Goal: Task Accomplishment & Management: Manage account settings

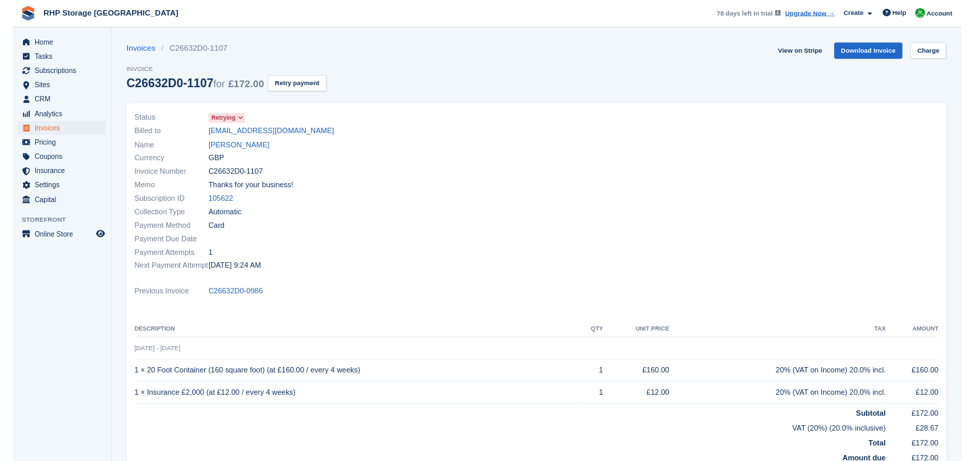
scroll to position [41, 0]
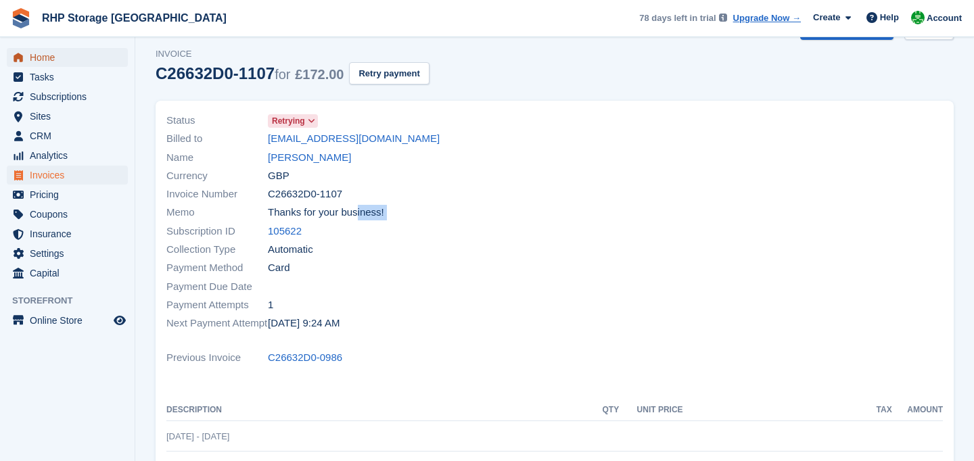
click at [51, 55] on span "Home" at bounding box center [70, 57] width 81 height 19
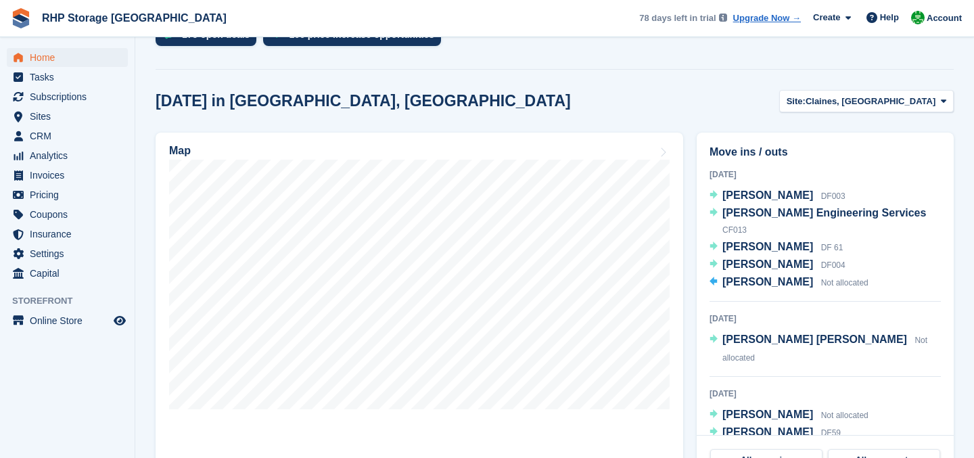
scroll to position [391, 0]
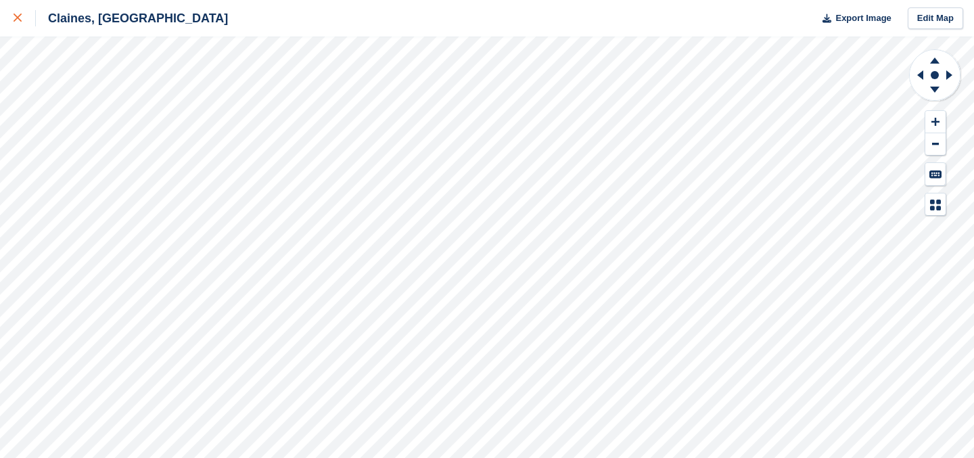
click at [24, 18] on div at bounding box center [25, 18] width 22 height 16
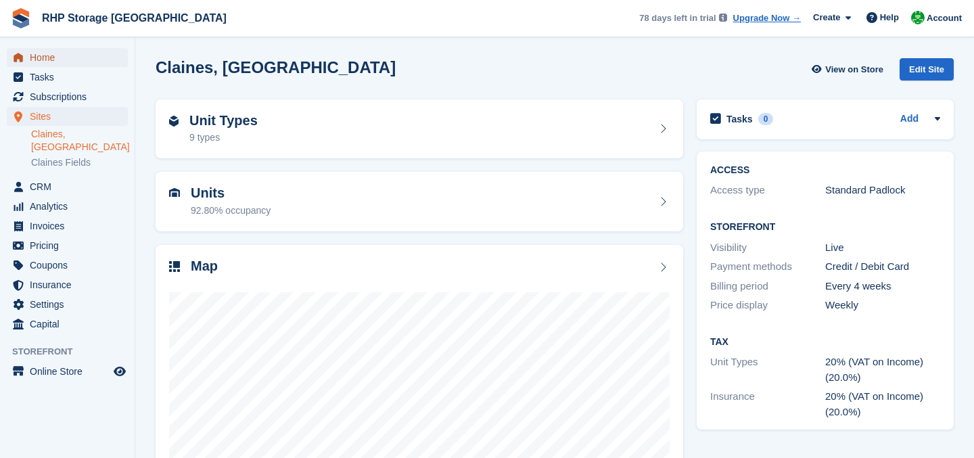
click at [32, 53] on span "Home" at bounding box center [70, 57] width 81 height 19
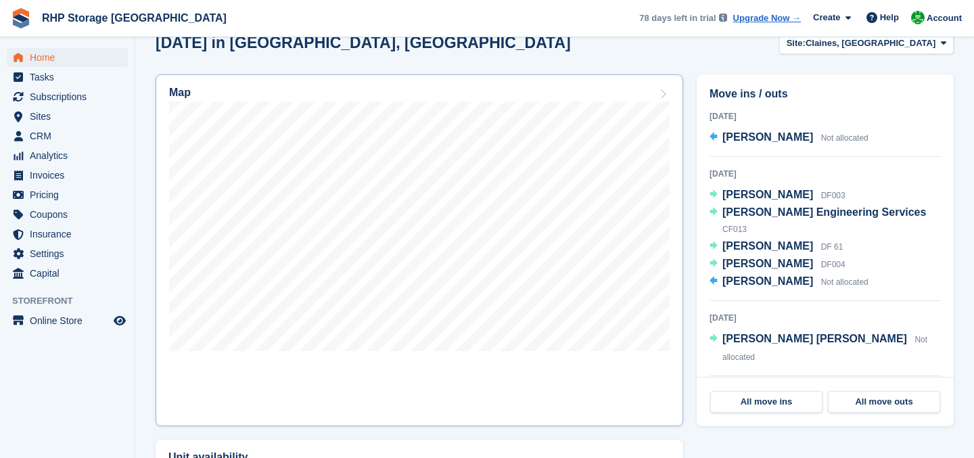
scroll to position [394, 0]
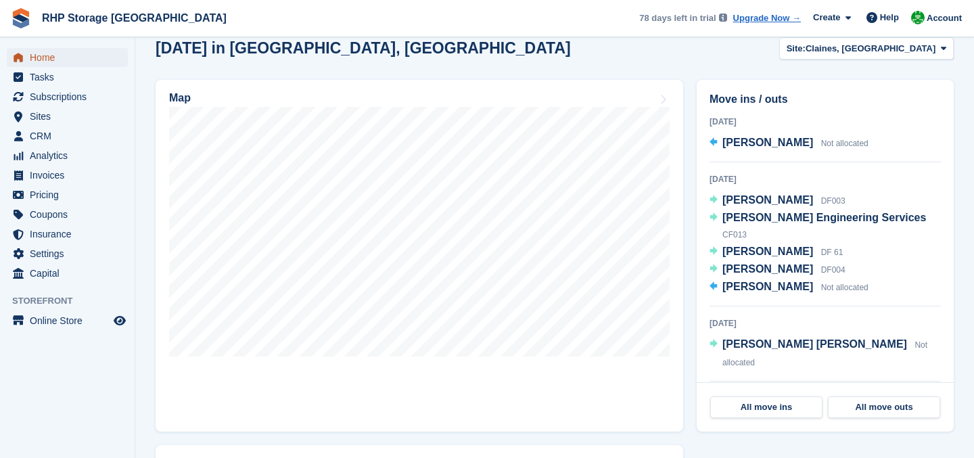
click at [45, 62] on span "Home" at bounding box center [70, 57] width 81 height 19
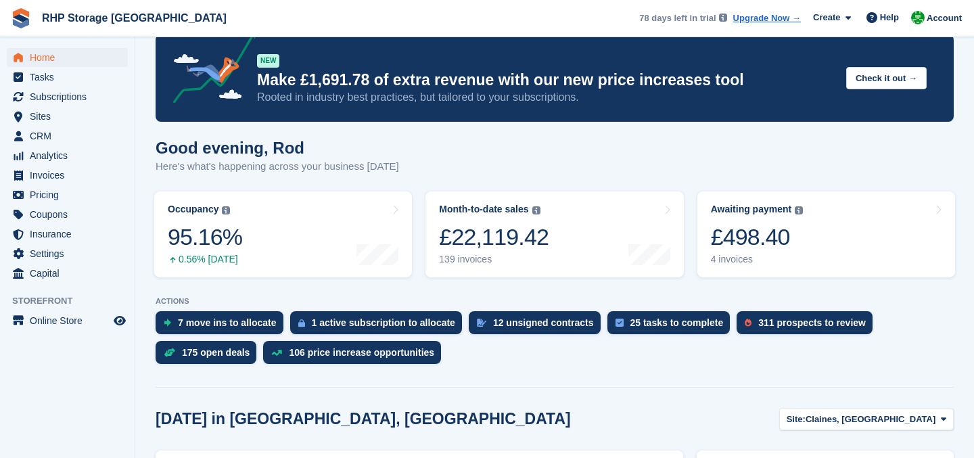
scroll to position [26, 0]
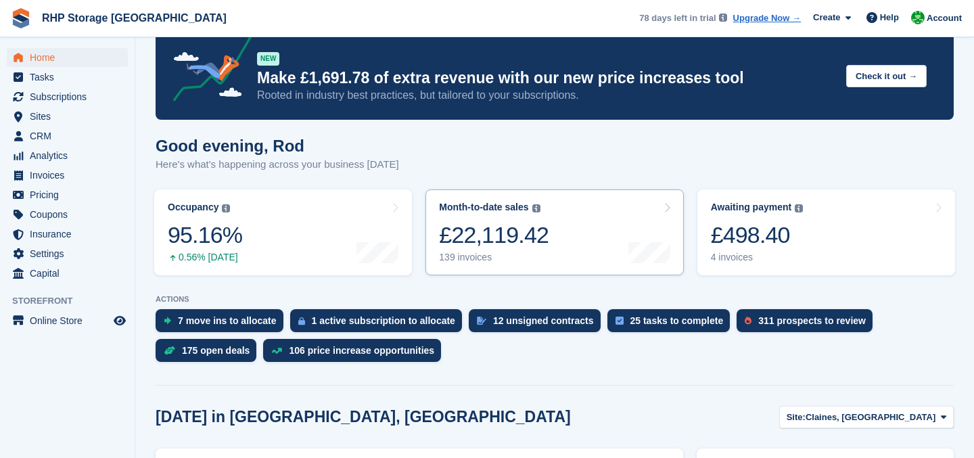
click at [452, 221] on div "Month-to-date sales The sum of all finalised invoices generated this month to d…" at bounding box center [494, 233] width 110 height 62
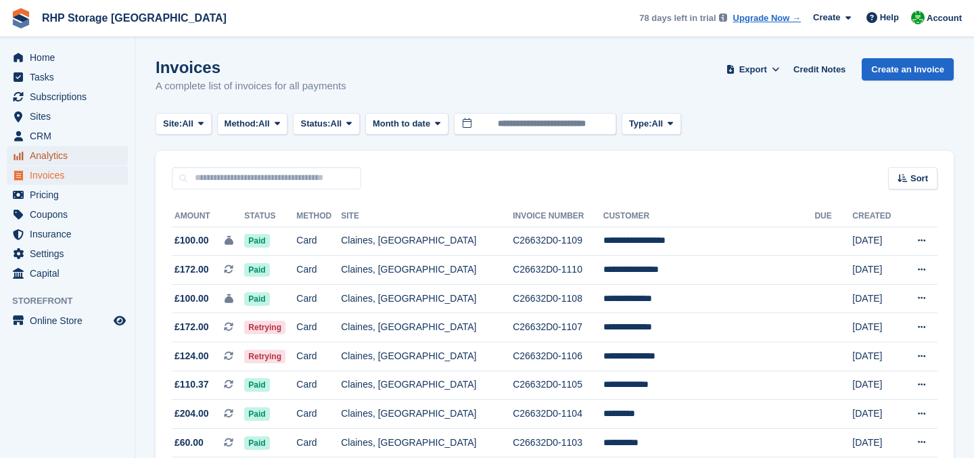
click at [52, 156] on span "Analytics" at bounding box center [70, 155] width 81 height 19
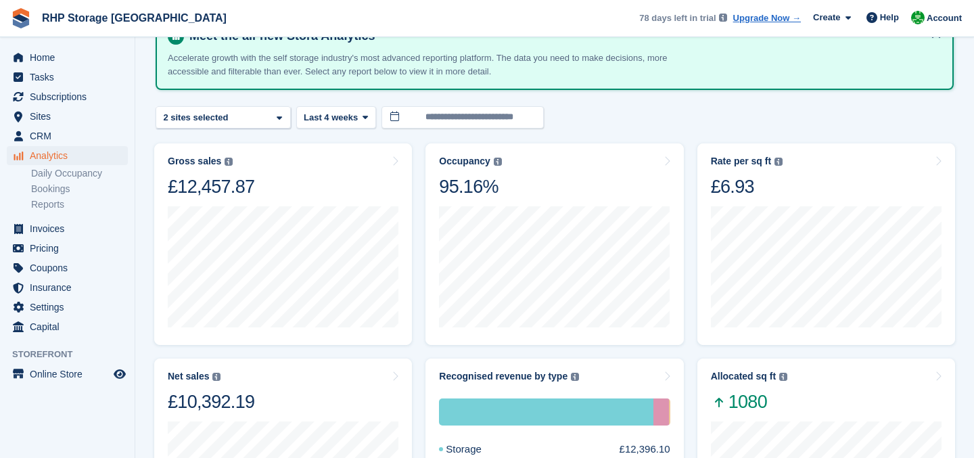
scroll to position [85, 0]
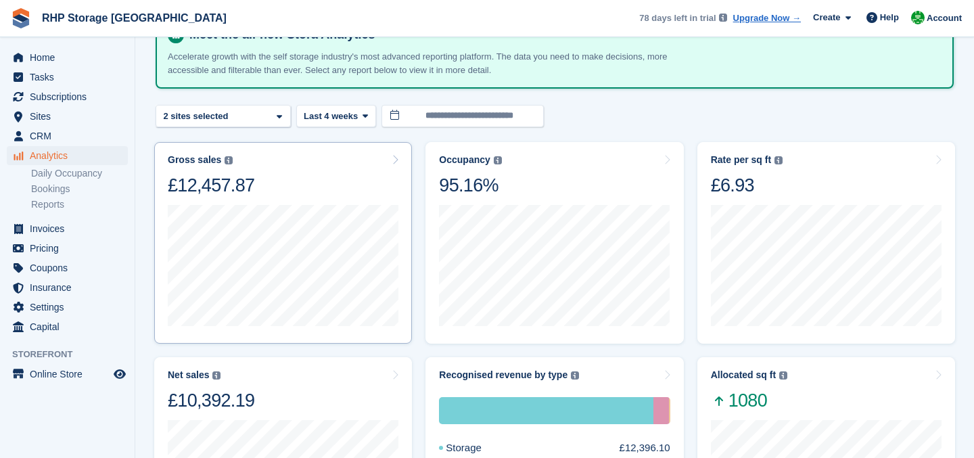
click at [373, 170] on div "Gross sales The sum of all finalised invoices, after discount and including tax…" at bounding box center [283, 175] width 231 height 43
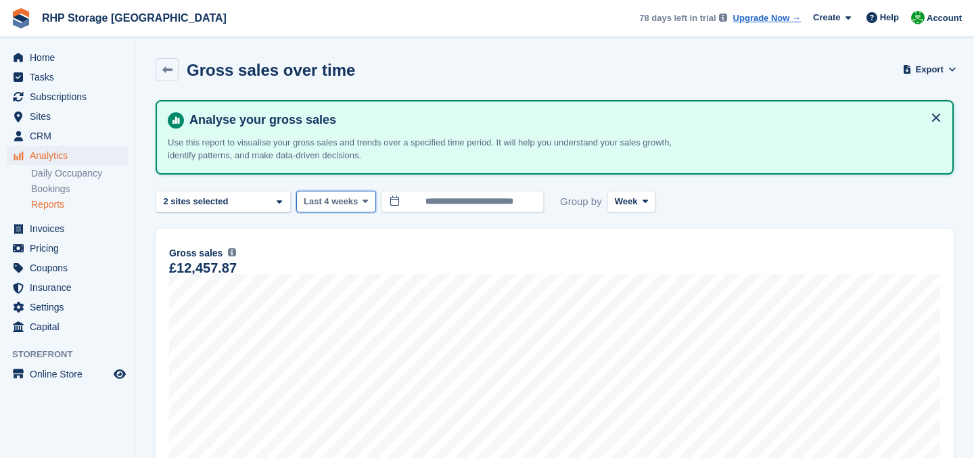
click at [357, 204] on span "Last 4 weeks" at bounding box center [331, 202] width 54 height 14
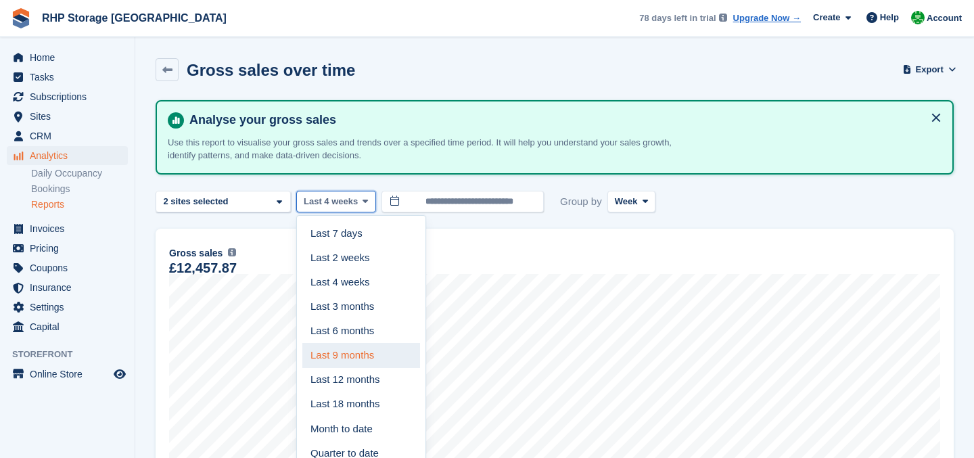
scroll to position [66, 0]
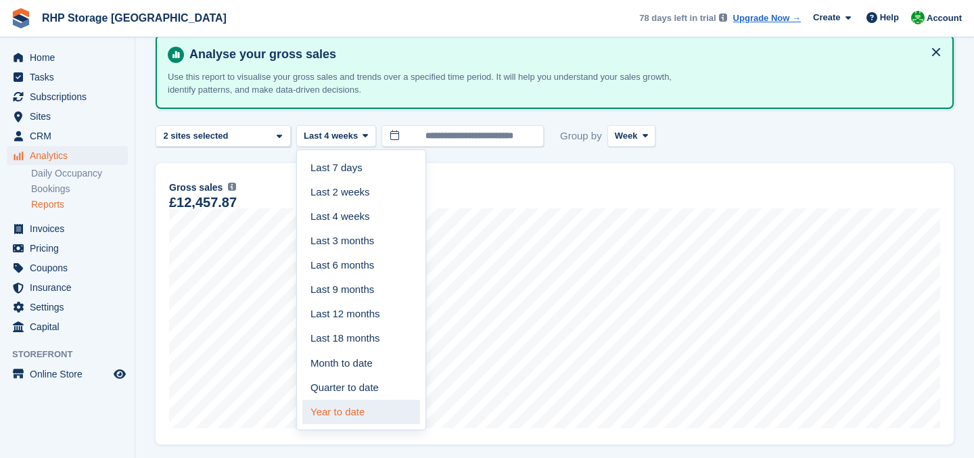
click at [373, 413] on link "Year to date" at bounding box center [361, 412] width 118 height 24
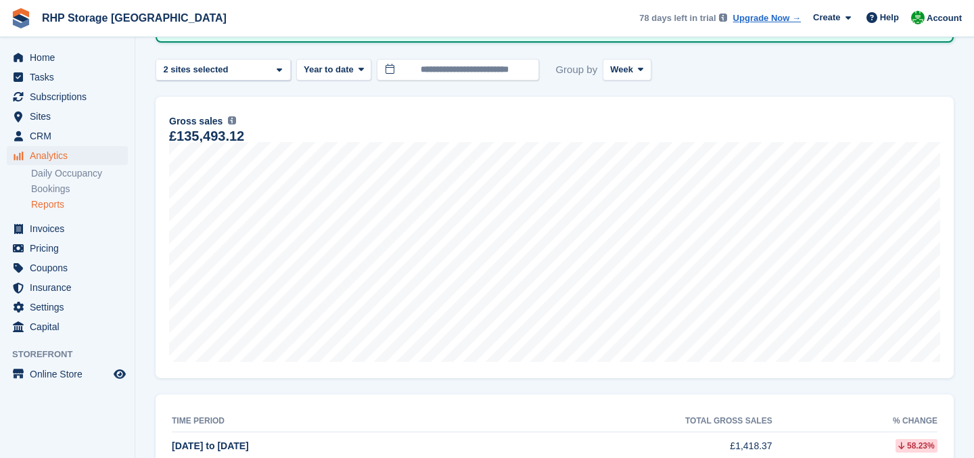
scroll to position [127, 0]
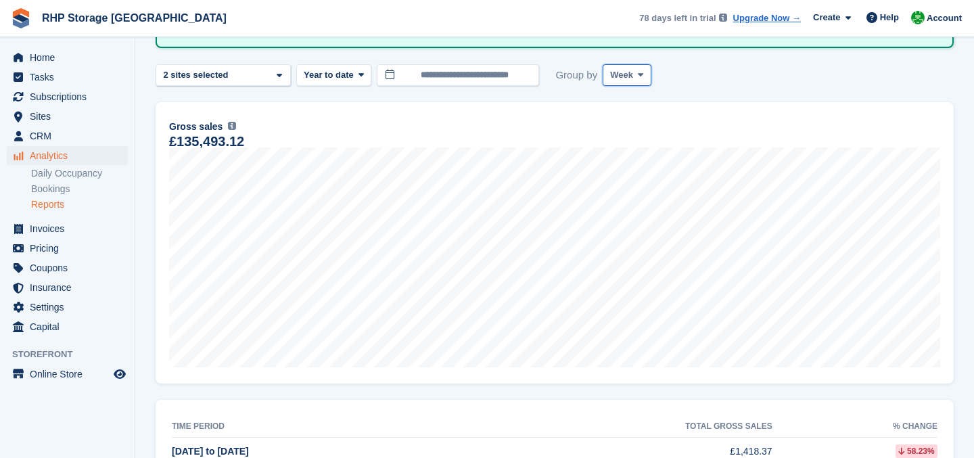
click at [633, 72] on span "Week" at bounding box center [621, 75] width 23 height 14
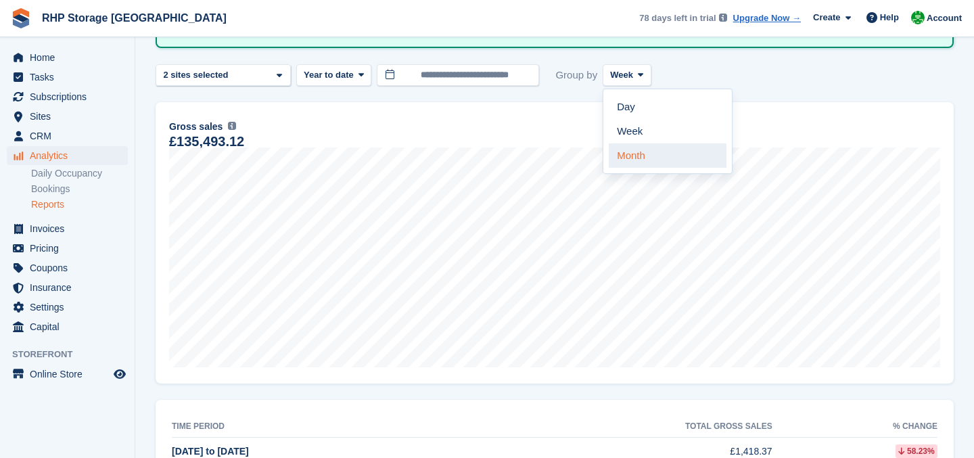
click at [643, 146] on link "Month" at bounding box center [668, 155] width 118 height 24
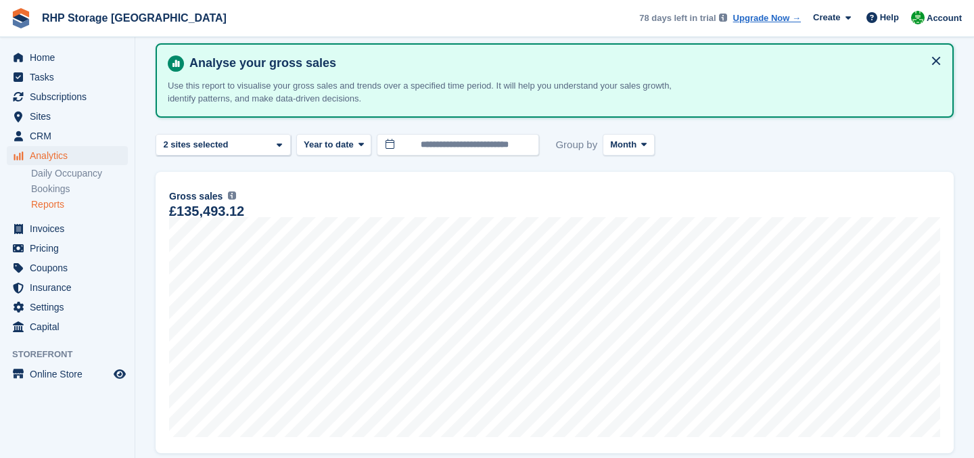
scroll to position [47, 0]
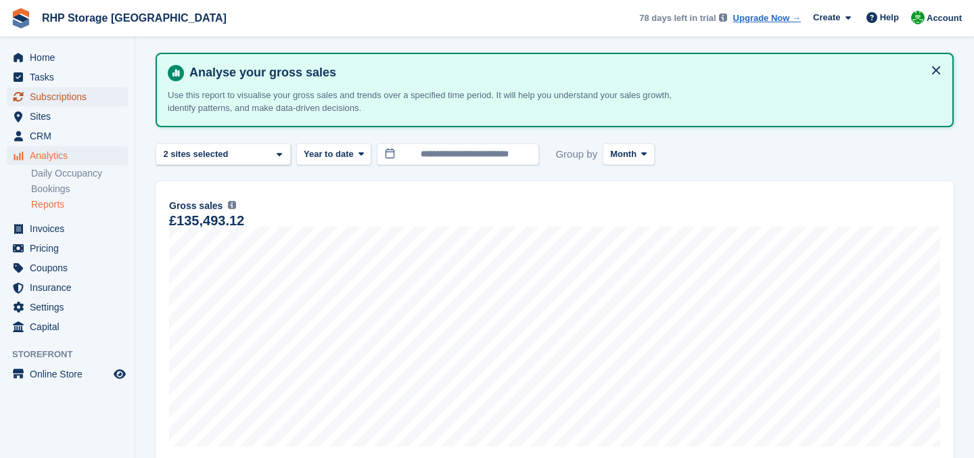
click at [45, 91] on span "Subscriptions" at bounding box center [70, 96] width 81 height 19
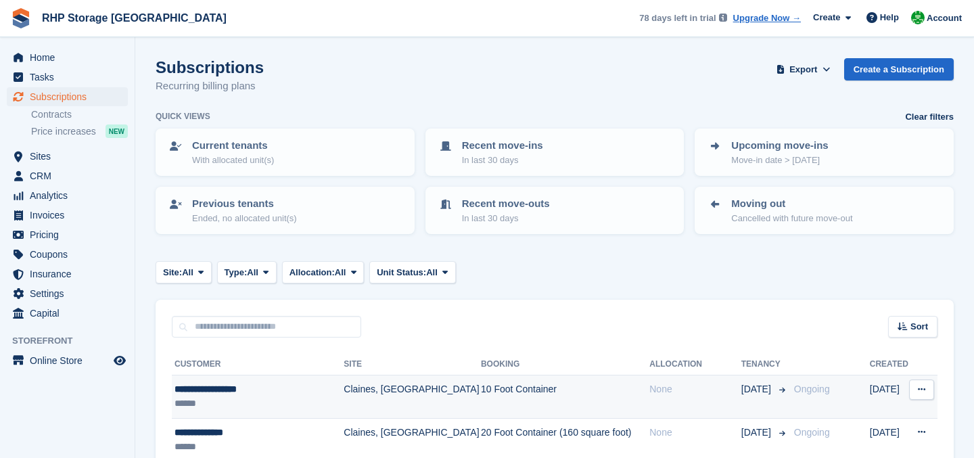
click at [361, 396] on td "Claines, [GEOGRAPHIC_DATA]" at bounding box center [412, 396] width 137 height 43
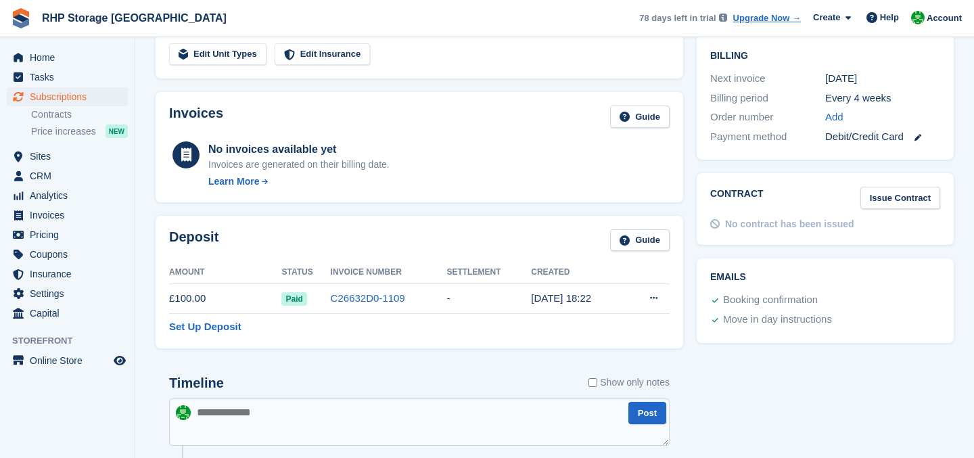
scroll to position [355, 0]
click at [53, 171] on span "CRM" at bounding box center [70, 175] width 81 height 19
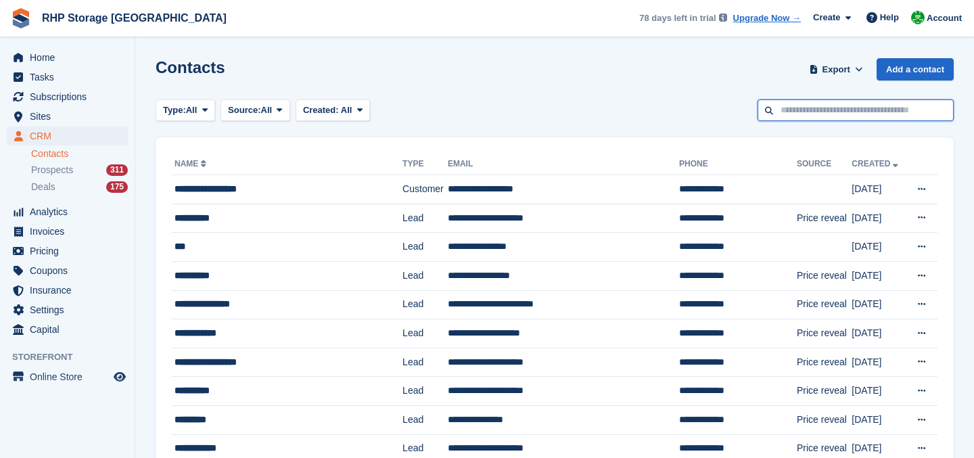
click at [802, 110] on input "text" at bounding box center [856, 110] width 196 height 22
type input "******"
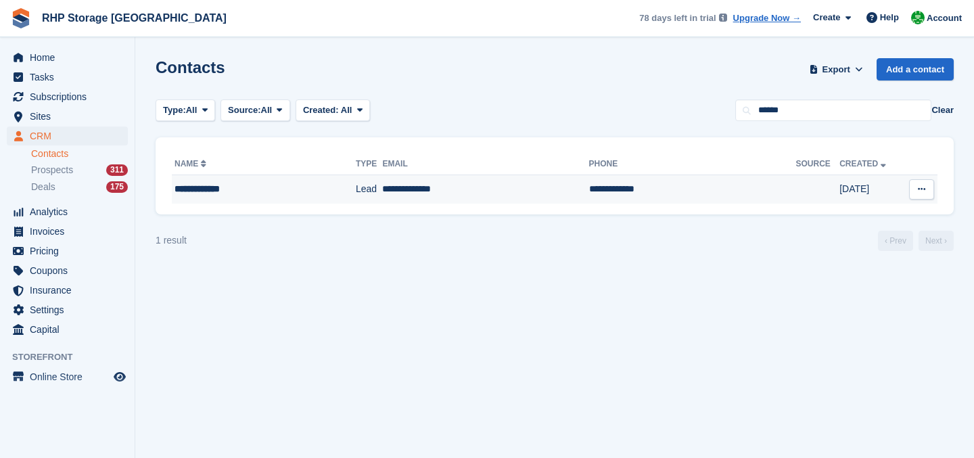
click at [306, 178] on td "**********" at bounding box center [264, 189] width 184 height 28
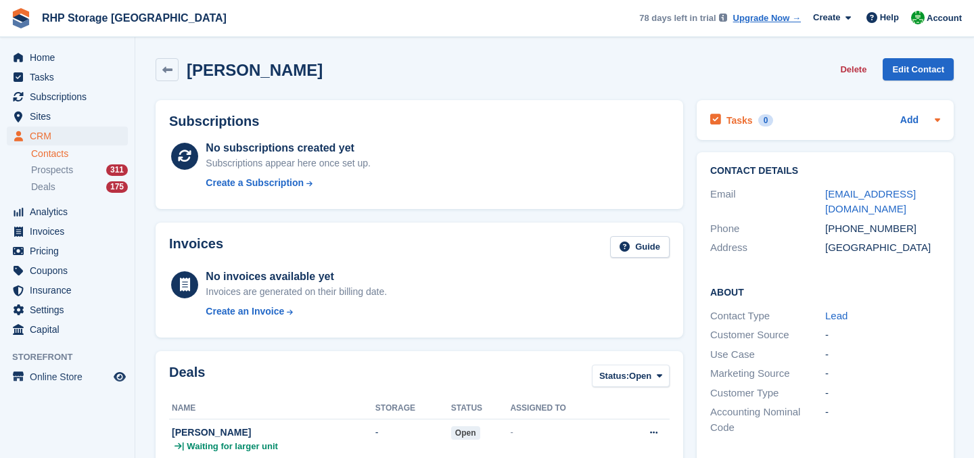
click at [749, 122] on h2 "Tasks" at bounding box center [740, 120] width 26 height 12
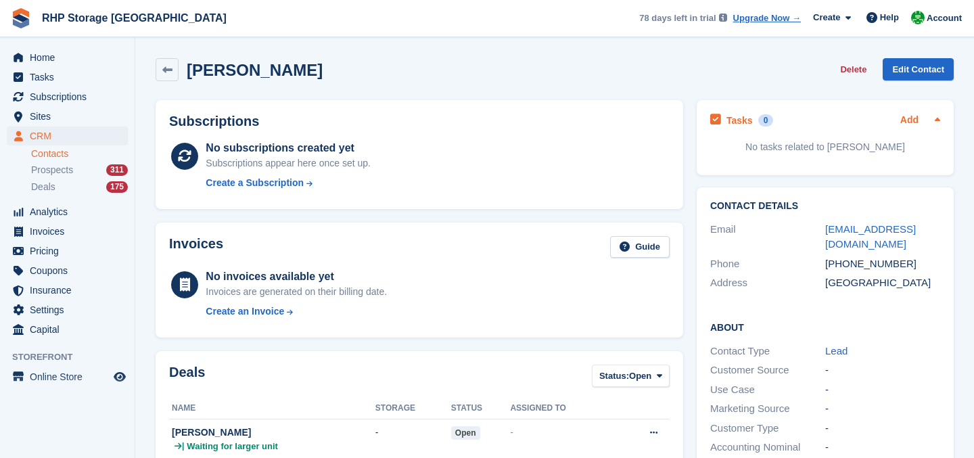
click at [910, 120] on link "Add" at bounding box center [909, 121] width 18 height 16
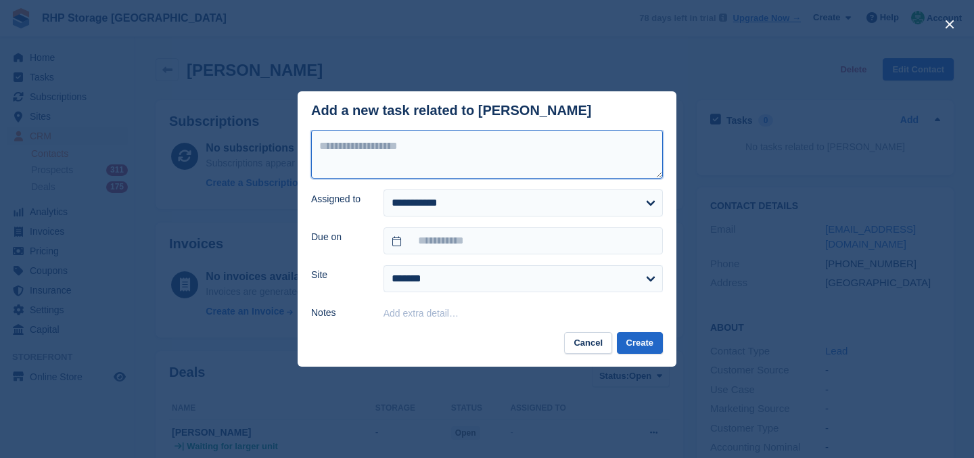
click at [589, 145] on textarea at bounding box center [487, 154] width 352 height 49
type textarea "**********"
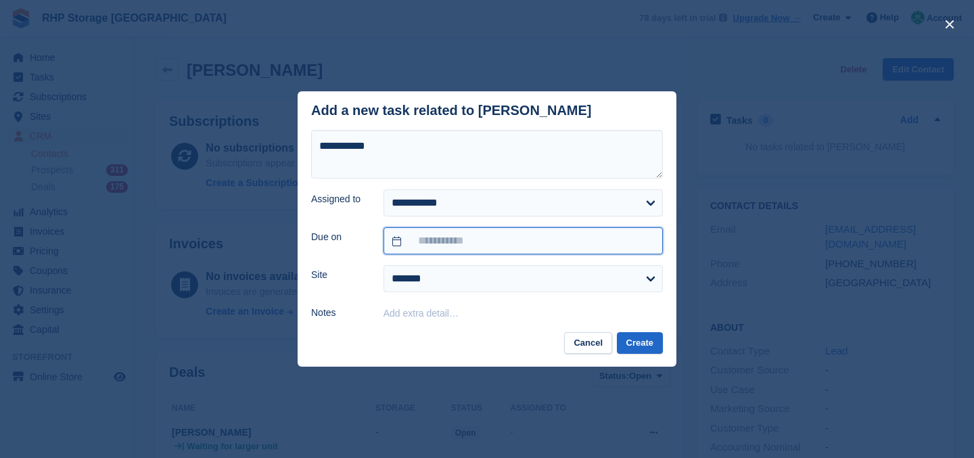
click at [514, 249] on input "text" at bounding box center [523, 240] width 279 height 27
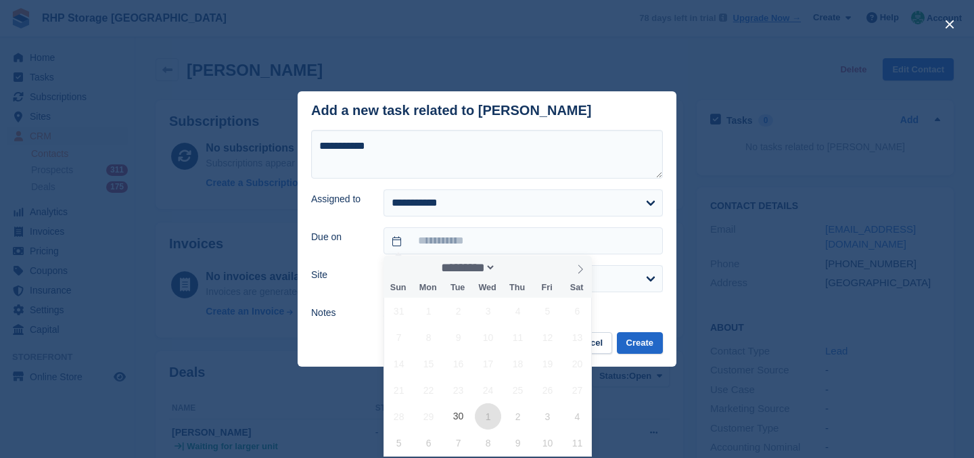
click at [481, 415] on span "1" at bounding box center [488, 416] width 26 height 26
type input "**********"
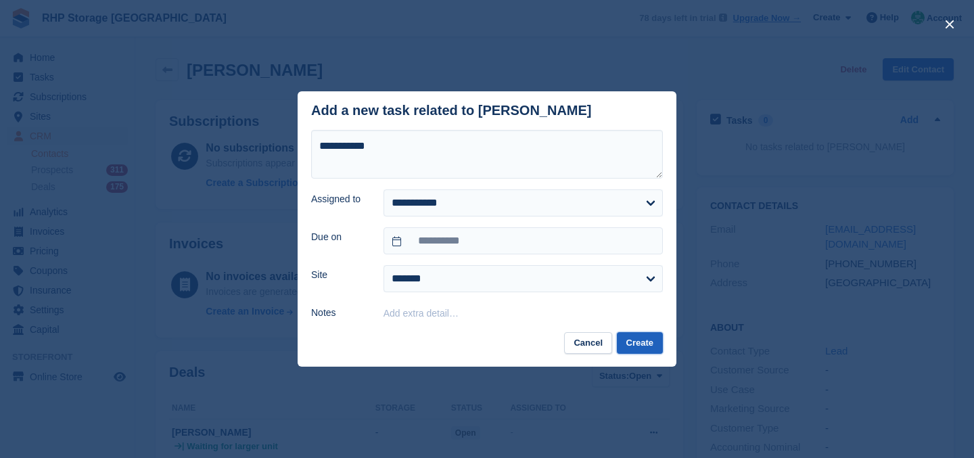
click at [652, 339] on button "Create" at bounding box center [640, 343] width 46 height 22
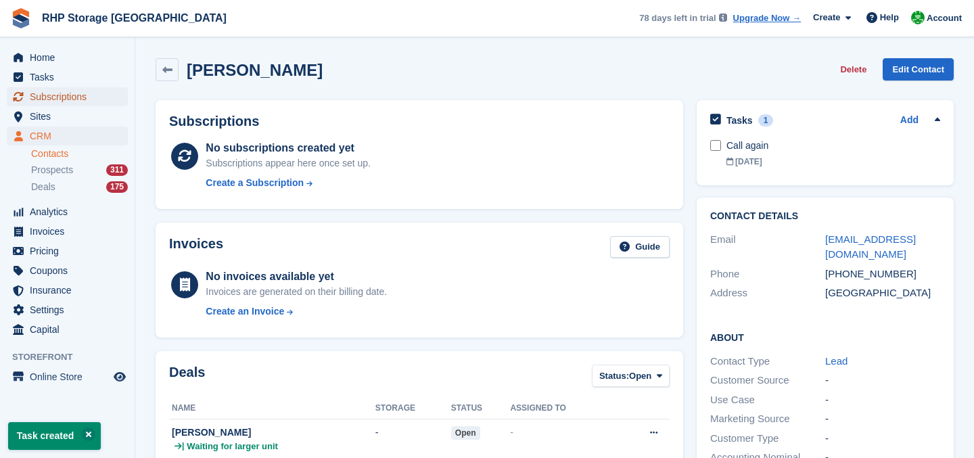
click at [64, 96] on span "Subscriptions" at bounding box center [70, 96] width 81 height 19
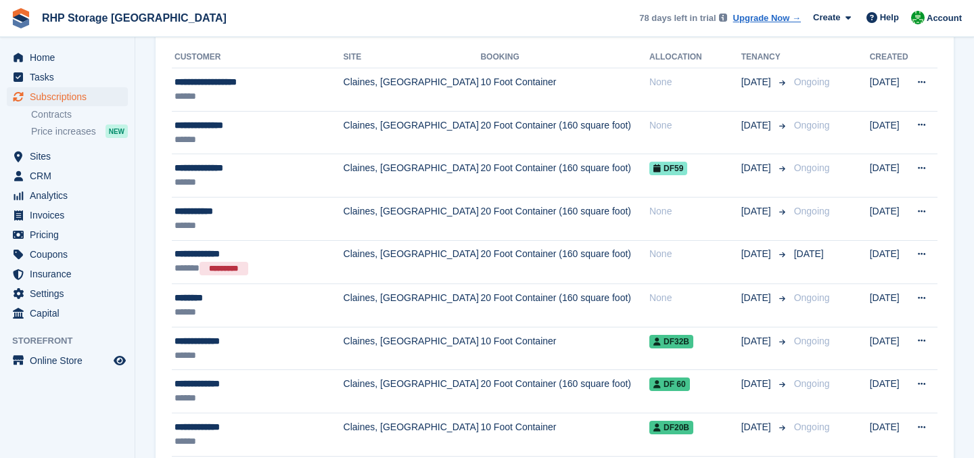
scroll to position [336, 0]
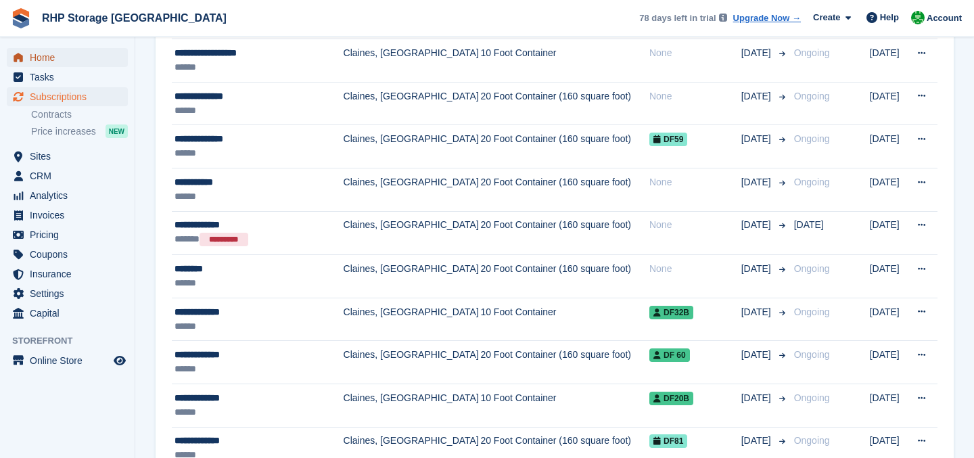
click at [35, 58] on span "Home" at bounding box center [70, 57] width 81 height 19
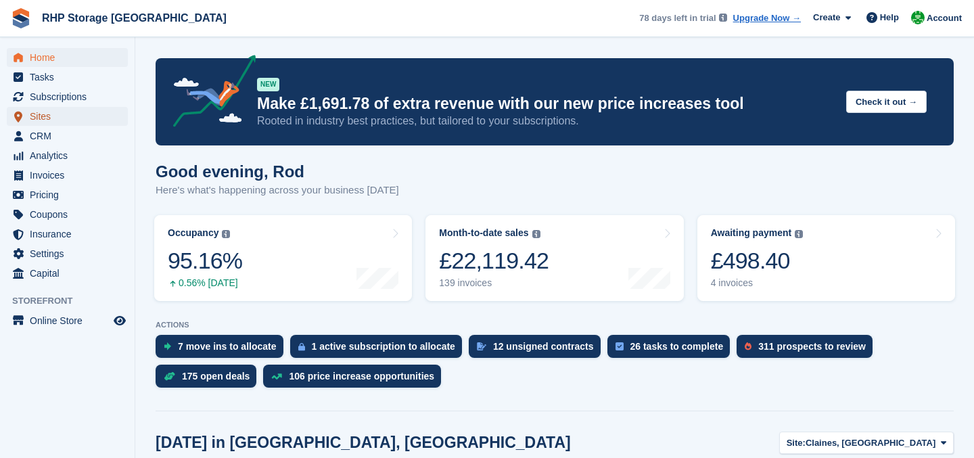
click at [73, 122] on span "Sites" at bounding box center [70, 116] width 81 height 19
click at [75, 137] on span "CRM" at bounding box center [70, 136] width 81 height 19
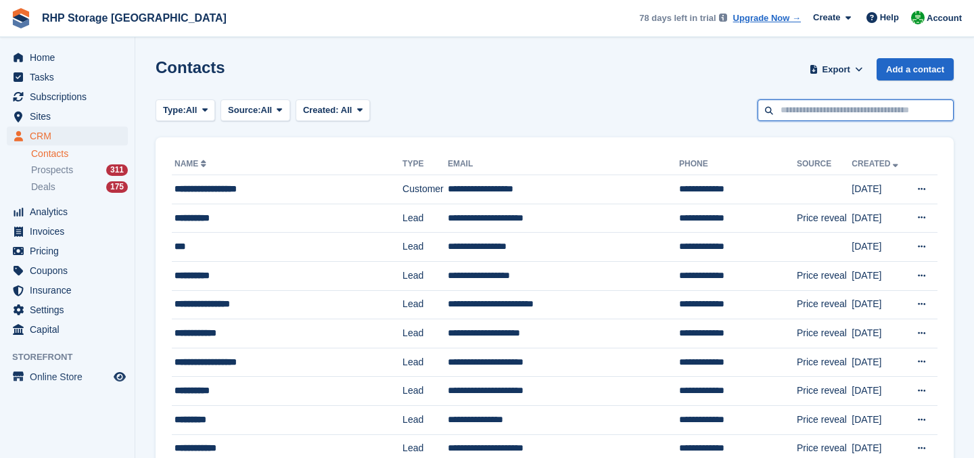
click at [875, 106] on input "text" at bounding box center [856, 110] width 196 height 22
type input "******"
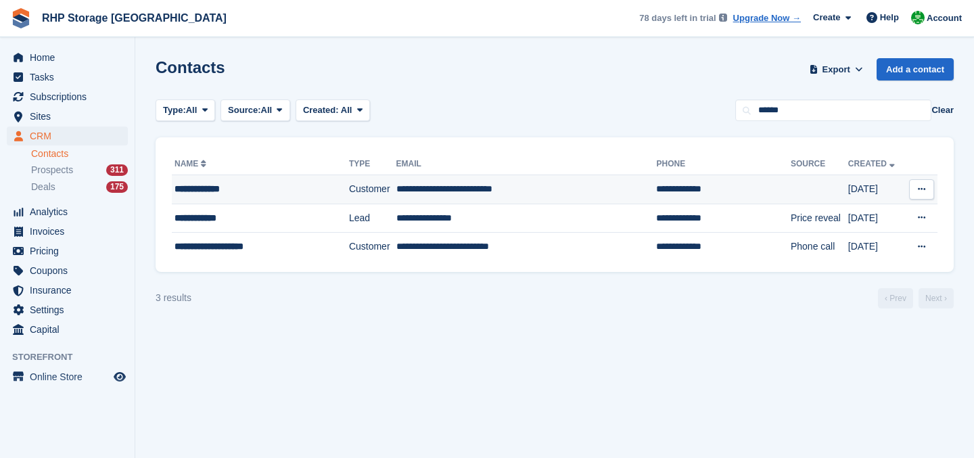
click at [298, 191] on div "**********" at bounding box center [251, 189] width 152 height 14
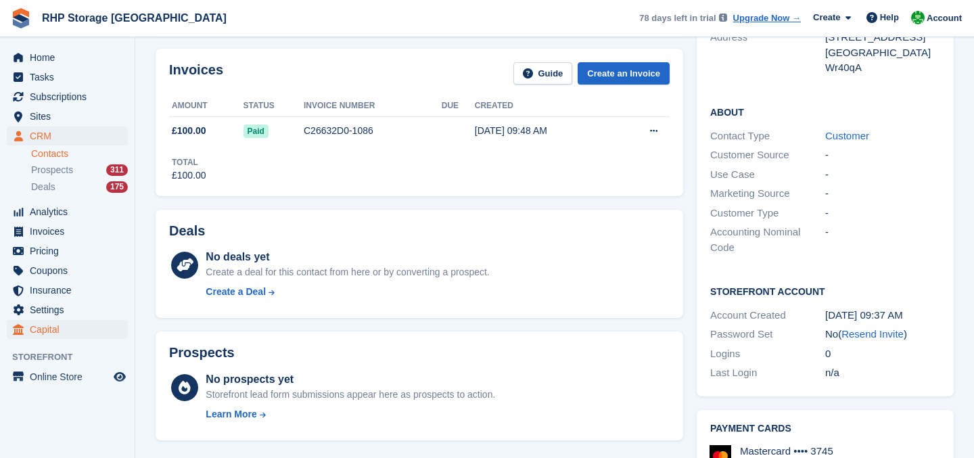
scroll to position [211, 0]
click at [38, 134] on span "CRM" at bounding box center [70, 136] width 81 height 19
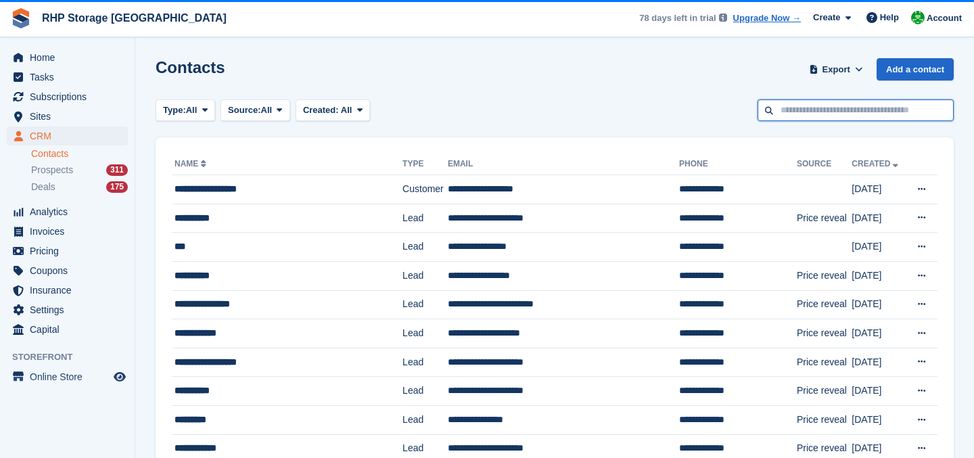
click at [909, 110] on input "text" at bounding box center [856, 110] width 196 height 22
type input "******"
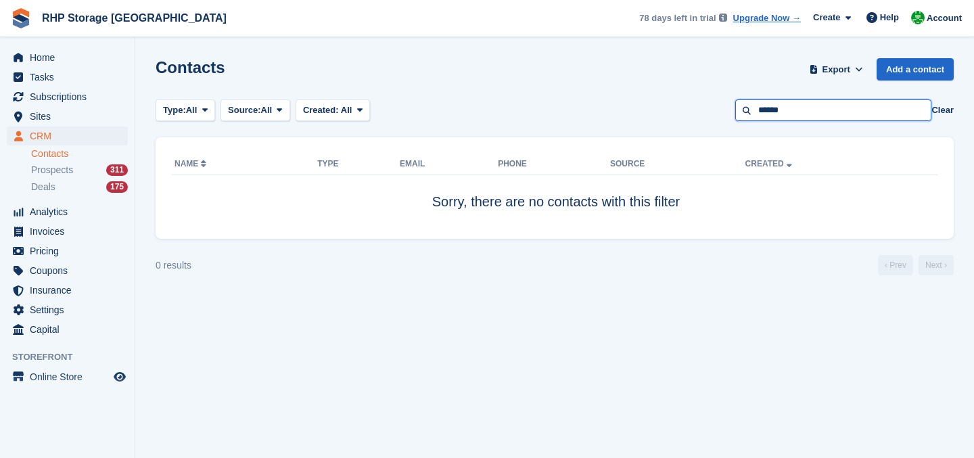
click at [838, 109] on input "******" at bounding box center [833, 110] width 196 height 22
type input "******"
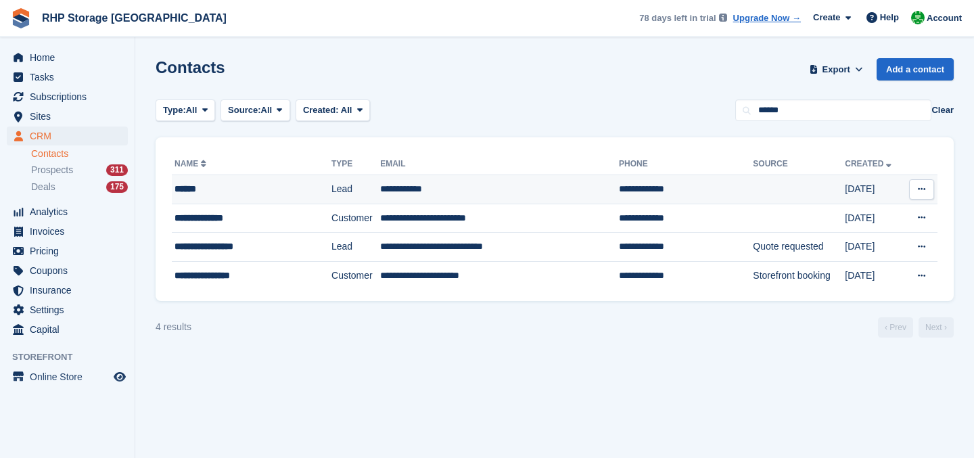
click at [332, 194] on td "Lead" at bounding box center [356, 189] width 49 height 29
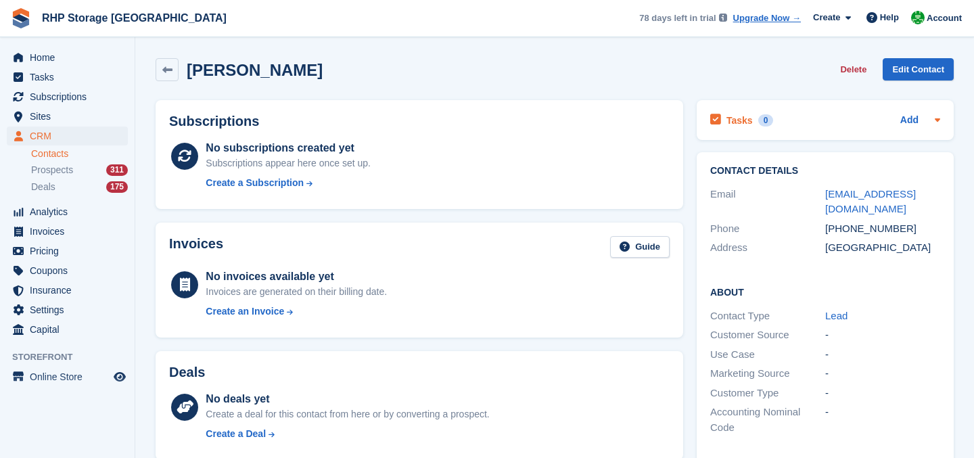
click at [737, 124] on h2 "Tasks" at bounding box center [740, 120] width 26 height 12
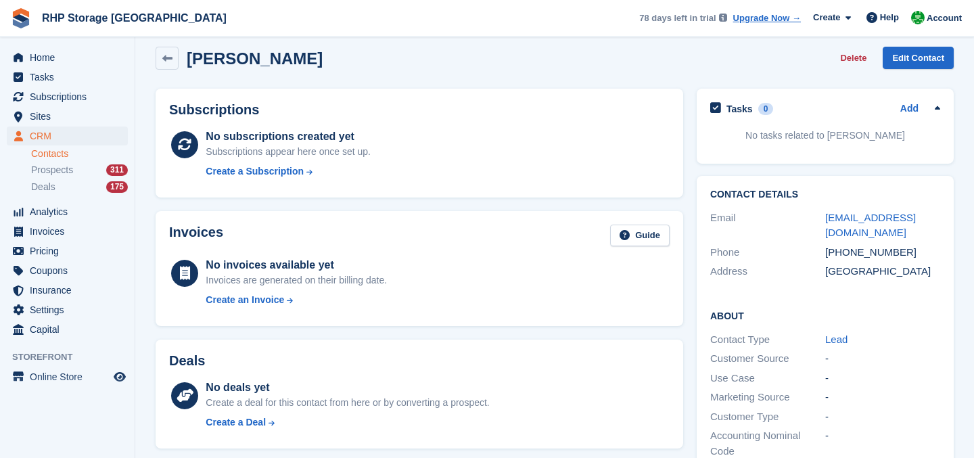
scroll to position [12, 0]
click at [852, 263] on div "United Kingdom" at bounding box center [882, 271] width 115 height 16
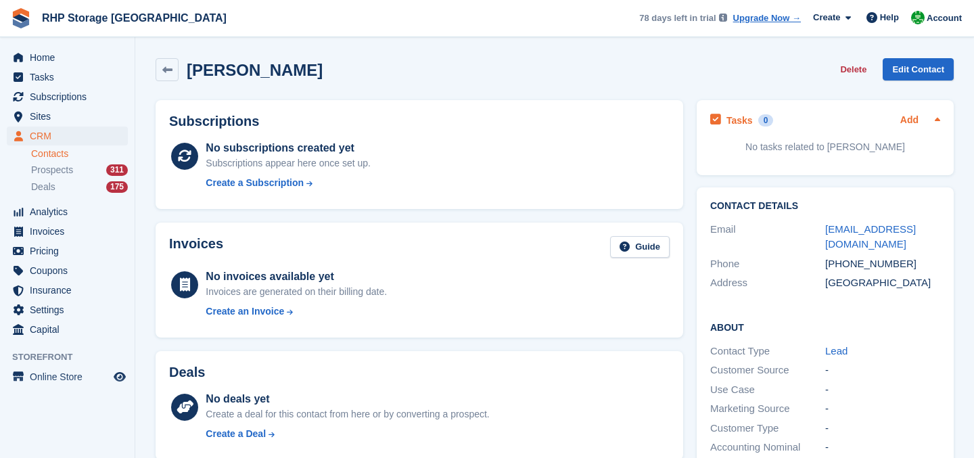
click at [917, 114] on link "Add" at bounding box center [909, 121] width 18 height 16
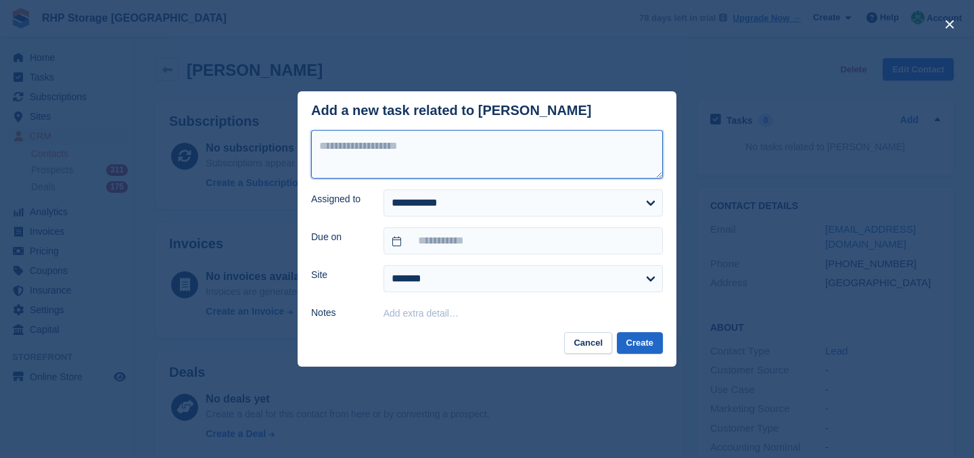
click at [575, 151] on textarea at bounding box center [487, 154] width 352 height 49
type textarea "*"
type textarea "**********"
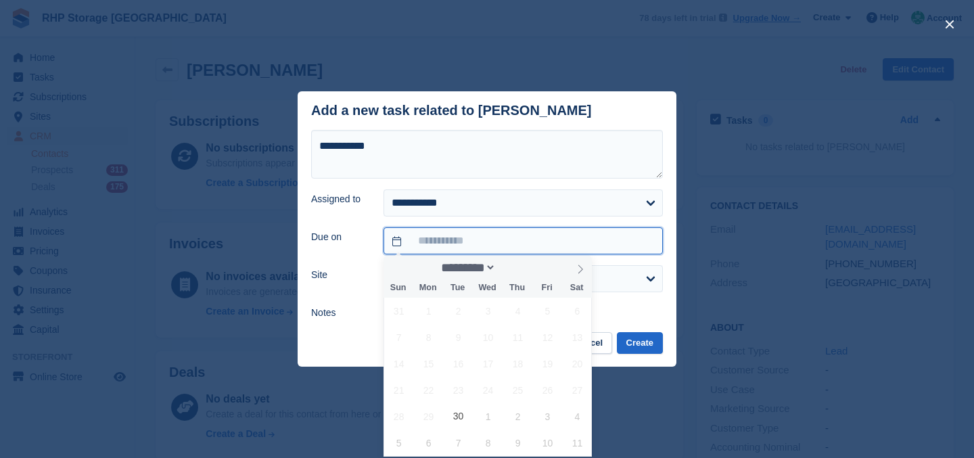
click at [418, 241] on input "text" at bounding box center [523, 240] width 279 height 27
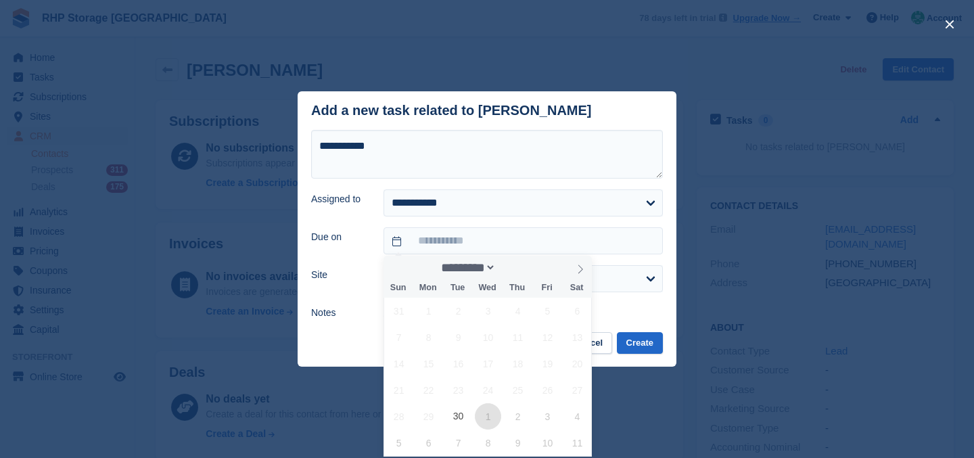
click at [489, 422] on span "1" at bounding box center [488, 416] width 26 height 26
type input "**********"
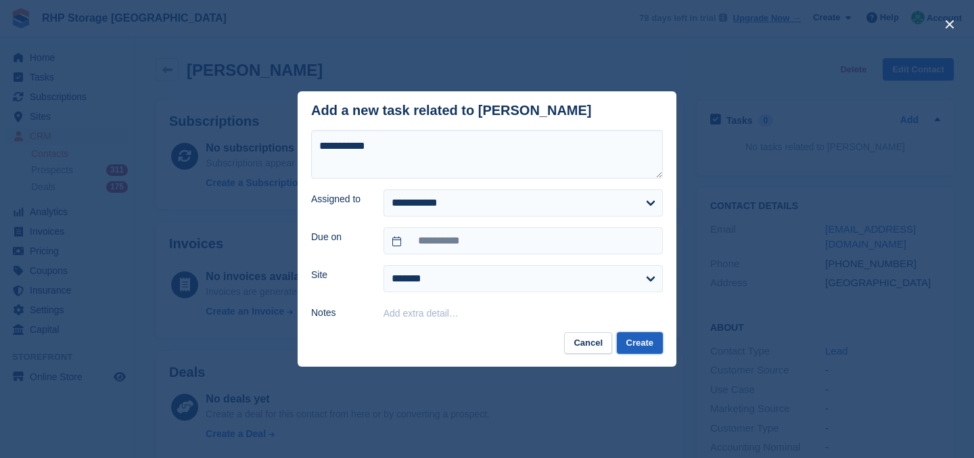
click at [632, 348] on button "Create" at bounding box center [640, 343] width 46 height 22
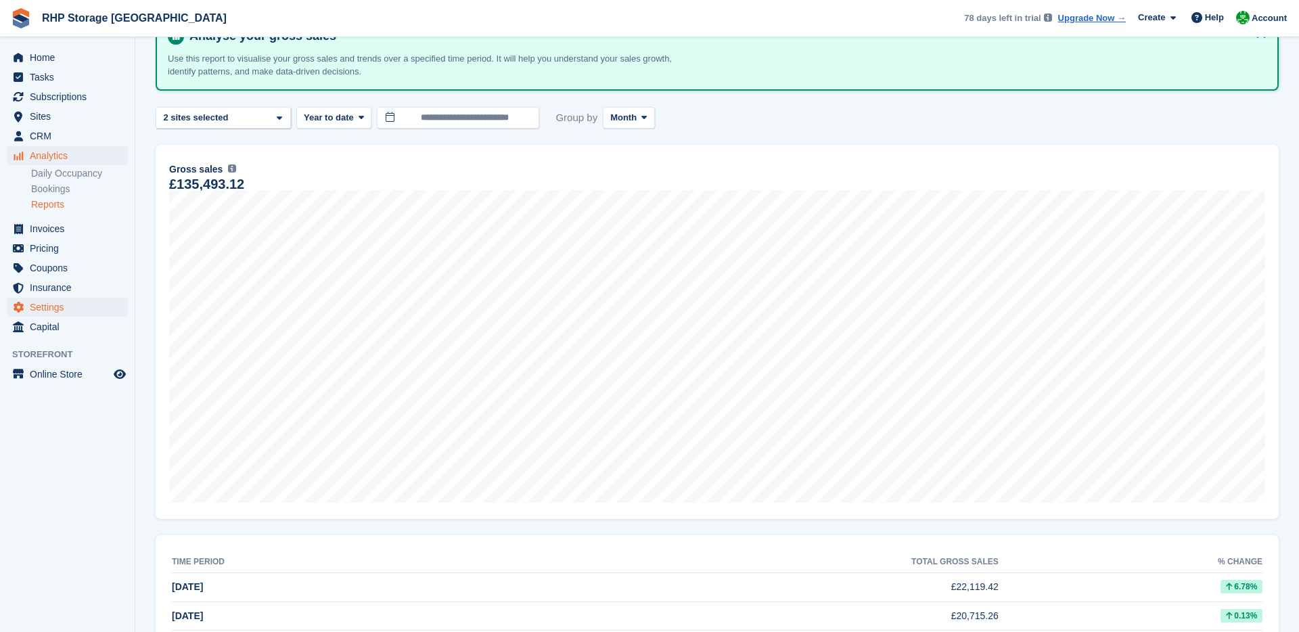
scroll to position [29, 0]
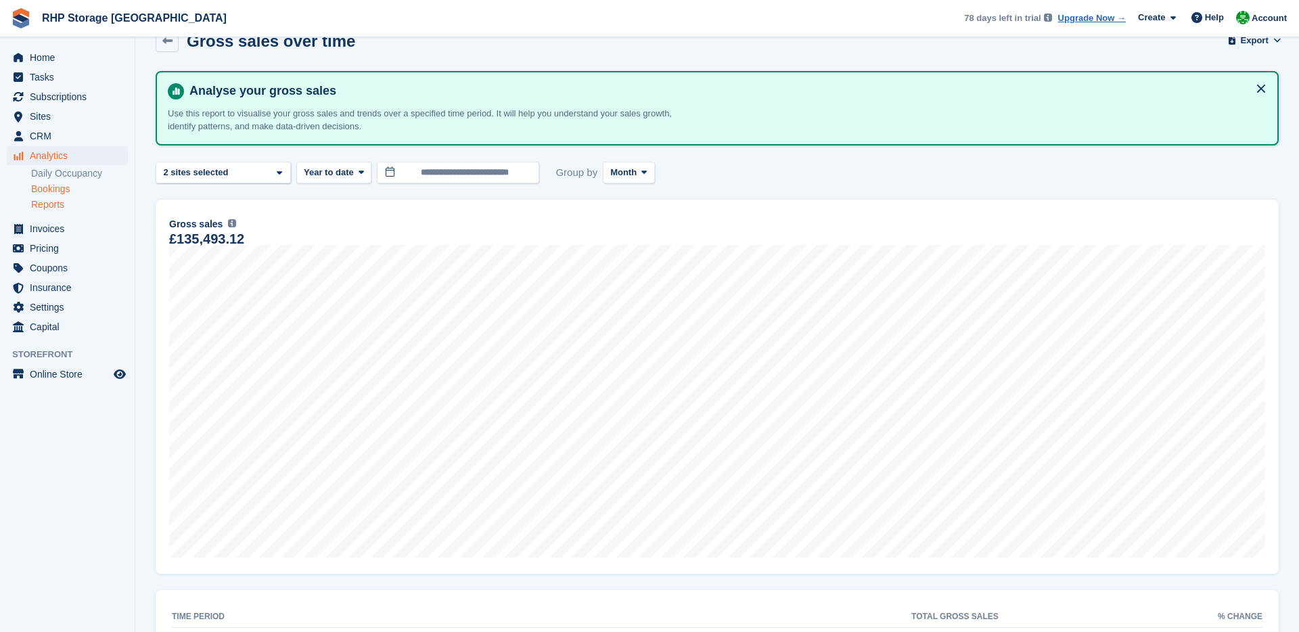
click at [60, 184] on link "Bookings" at bounding box center [79, 189] width 97 height 13
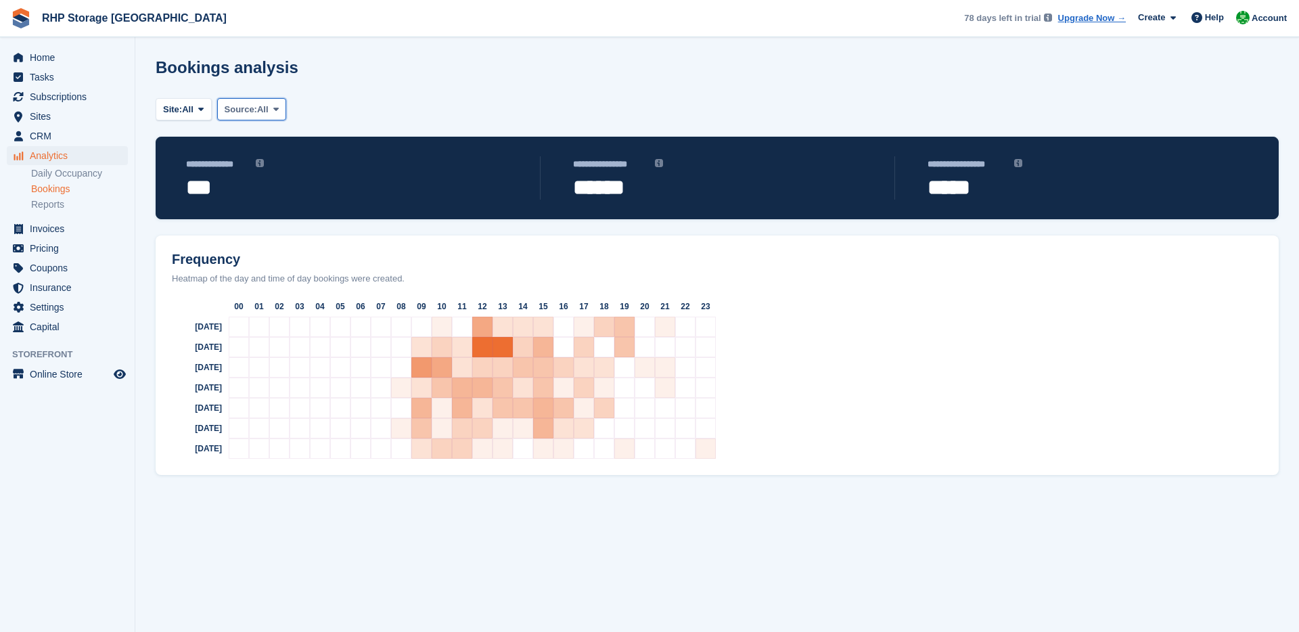
click at [246, 108] on span "Source:" at bounding box center [241, 110] width 32 height 14
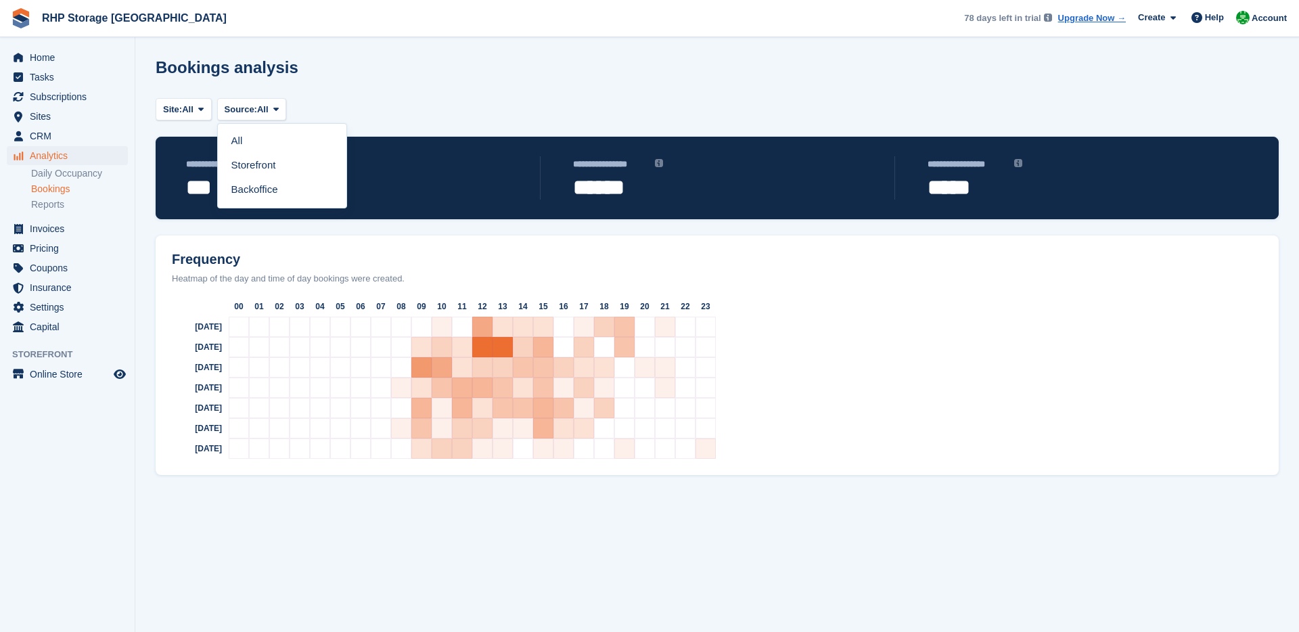
click at [507, 107] on div "Site: All All Claines, Worcester Claines Fields Source: All All Storefront Back…" at bounding box center [717, 115] width 1123 height 41
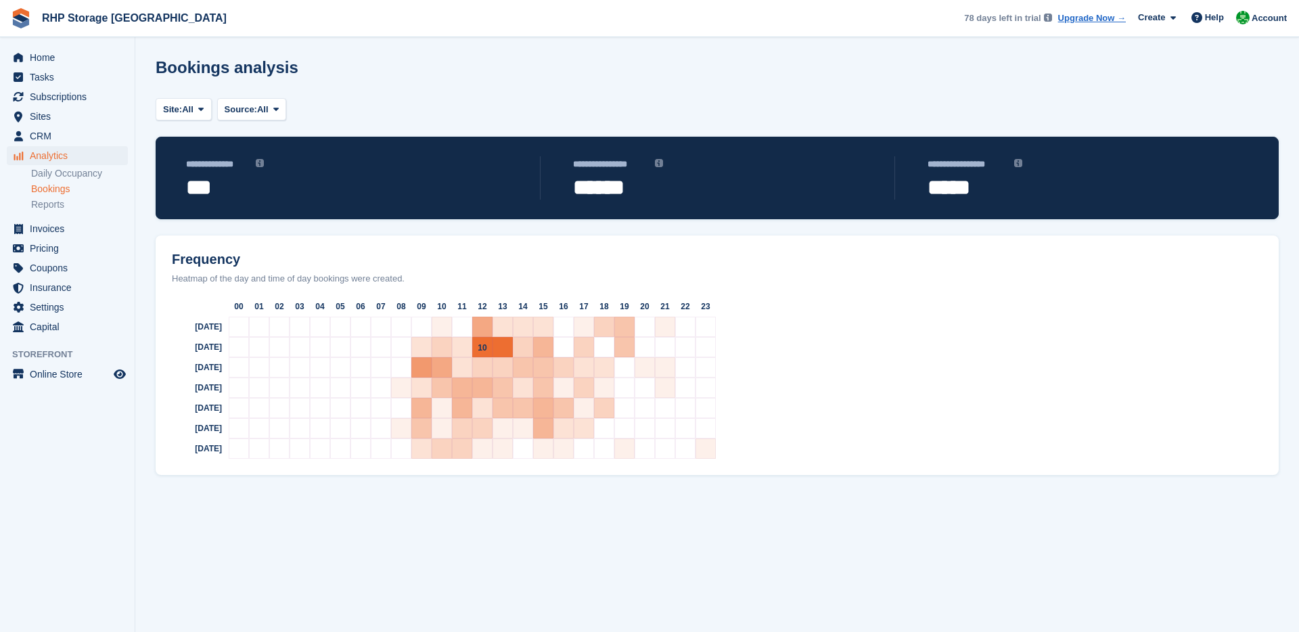
click at [488, 346] on div "10" at bounding box center [482, 347] width 20 height 20
click at [45, 199] on link "Reports" at bounding box center [79, 204] width 97 height 13
click at [55, 51] on span "Home" at bounding box center [70, 57] width 81 height 19
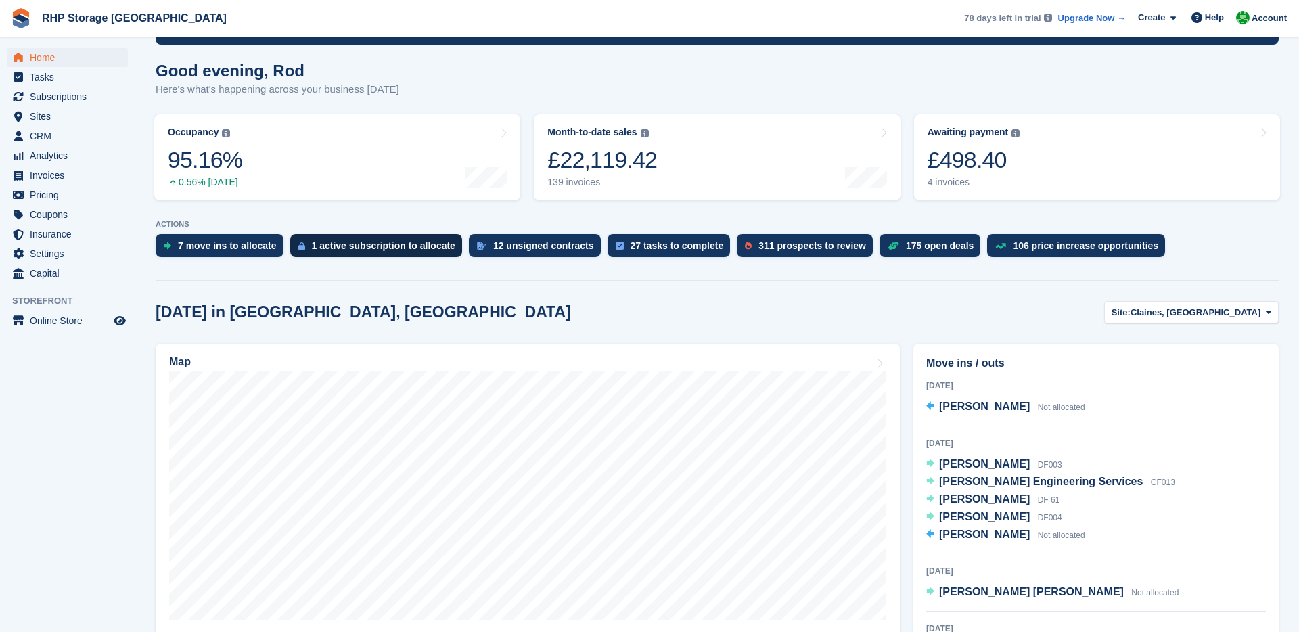
scroll to position [101, 0]
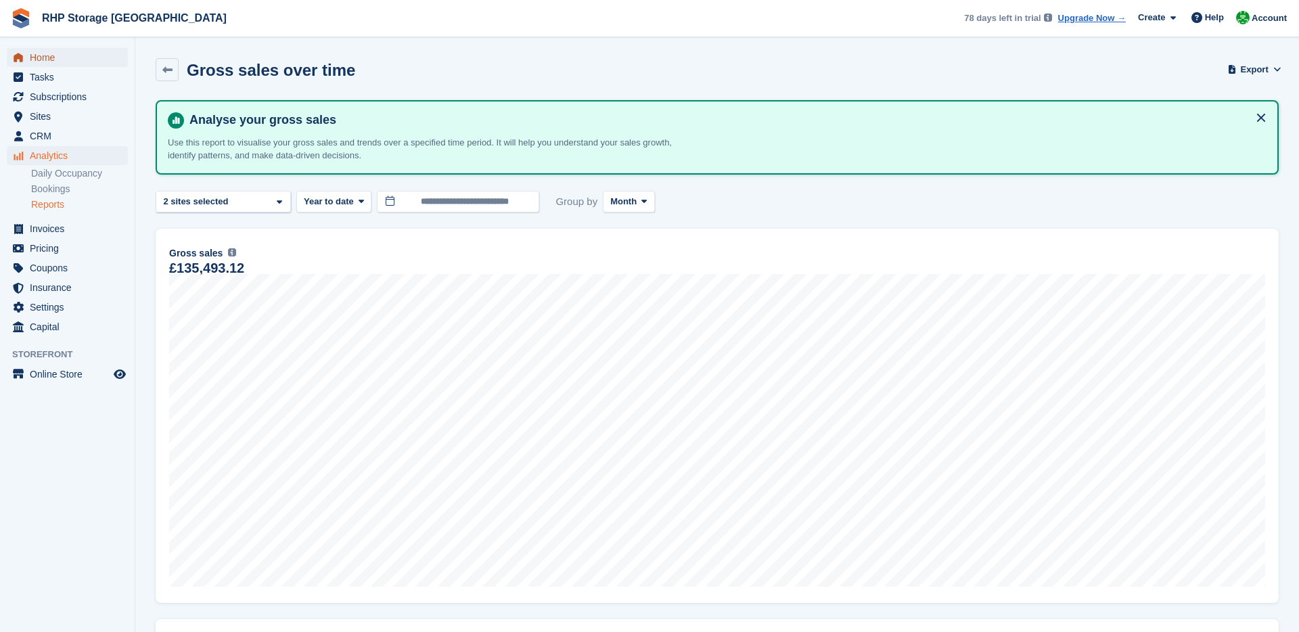
click at [24, 50] on span "menu" at bounding box center [18, 57] width 16 height 16
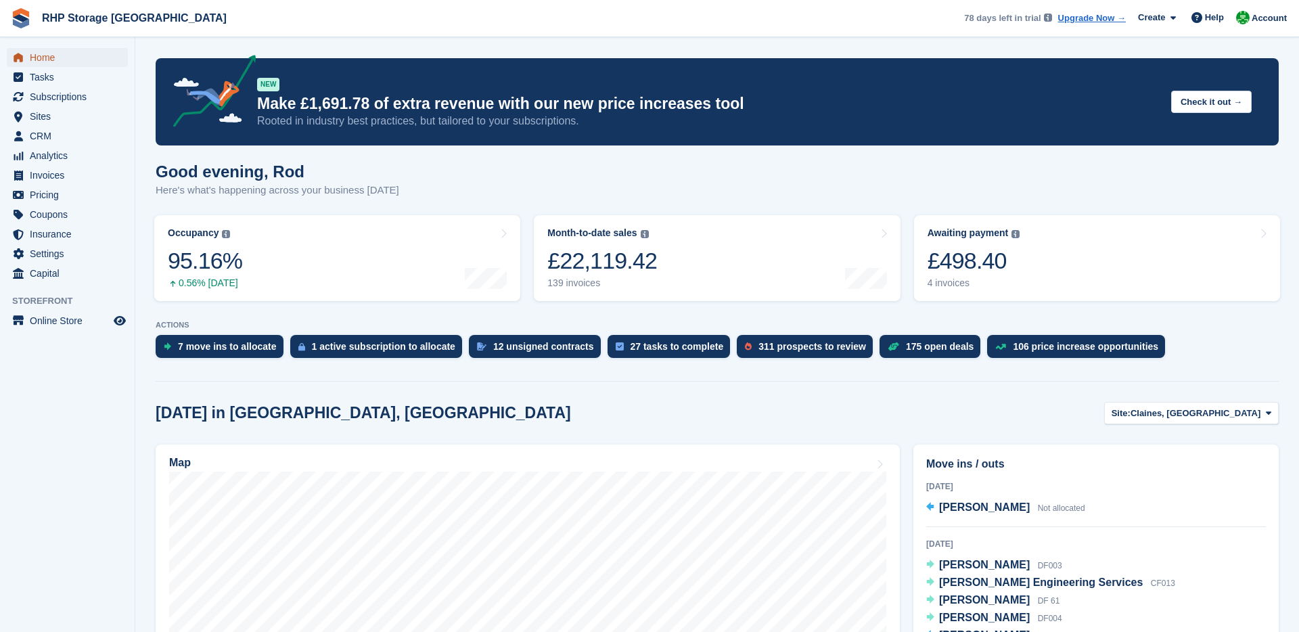
click at [17, 59] on icon "menu" at bounding box center [18, 57] width 9 height 9
